Goal: Task Accomplishment & Management: Complete application form

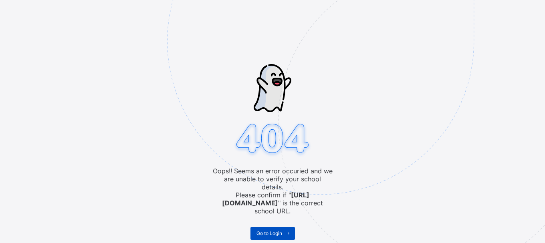
click at [269, 230] on span "Go to Login" at bounding box center [270, 233] width 26 height 6
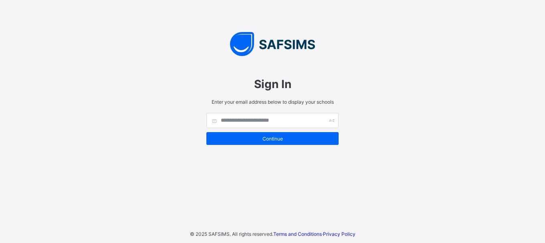
click at [357, 82] on div "Sign In Enter your email address below to display your schools Continue © 2025 …" at bounding box center [272, 121] width 545 height 243
click at [272, 173] on div "Sign In Enter your email address below to display your schools Continue © 2025 …" at bounding box center [272, 121] width 545 height 243
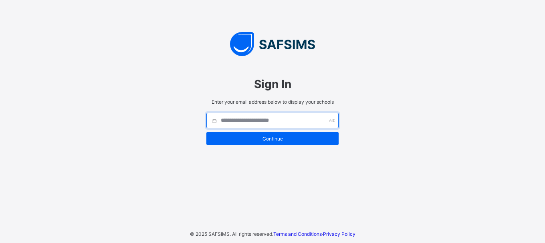
click at [268, 126] on input "text" at bounding box center [272, 120] width 132 height 15
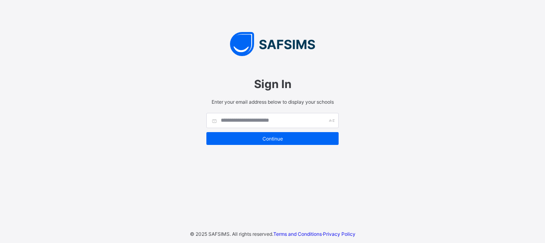
click at [536, 17] on div "Sign In Enter your email address below to display your schools Continue © 2025 …" at bounding box center [272, 121] width 545 height 243
drag, startPoint x: 319, startPoint y: 111, endPoint x: 159, endPoint y: 104, distance: 160.1
click at [159, 104] on div "Sign In Enter your email address below to display your schools Continue © 2025 …" at bounding box center [272, 121] width 545 height 243
click at [371, 223] on div "Sign In Enter your email address below to display your schools Continue © 2025 …" at bounding box center [272, 121] width 545 height 243
click at [380, 84] on div "Sign In Enter your email address below to display your schools Continue © 2025 …" at bounding box center [272, 121] width 545 height 243
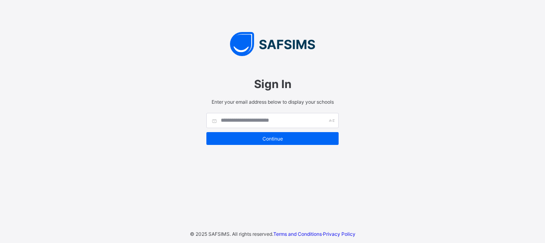
click at [380, 84] on div "Sign In Enter your email address below to display your schools Continue © 2025 …" at bounding box center [272, 121] width 545 height 243
drag, startPoint x: 330, startPoint y: 165, endPoint x: 41, endPoint y: 7, distance: 329.0
click at [330, 165] on div "Sign In Enter your email address below to display your schools Continue © 2025 …" at bounding box center [272, 121] width 545 height 243
